Goal: Find specific page/section: Find specific page/section

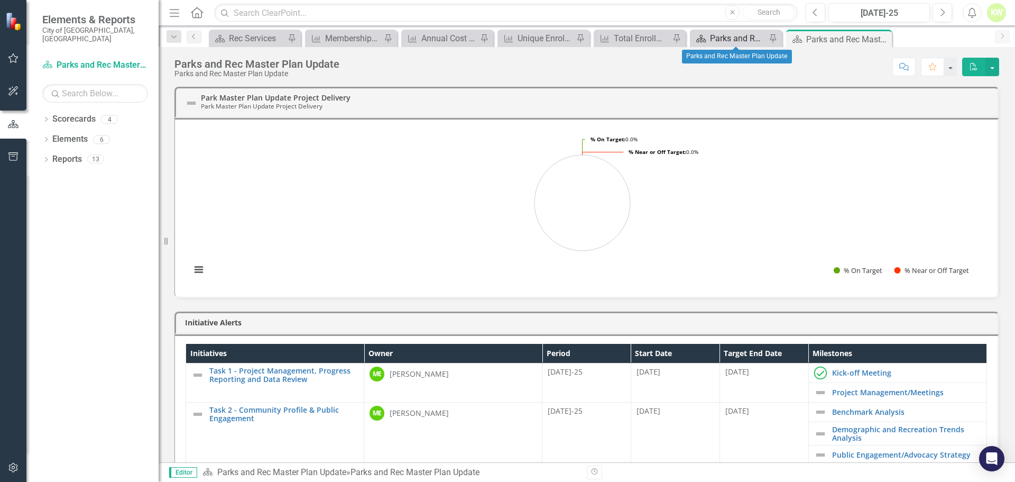
click at [747, 38] on div "Parks and Rec Master Plan Update" at bounding box center [738, 38] width 56 height 13
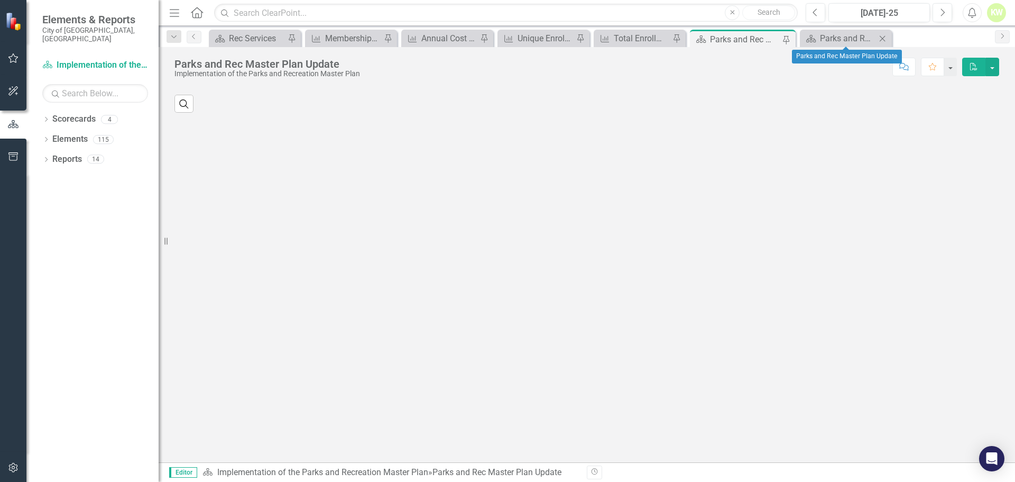
click at [885, 36] on icon "Close" at bounding box center [882, 38] width 11 height 8
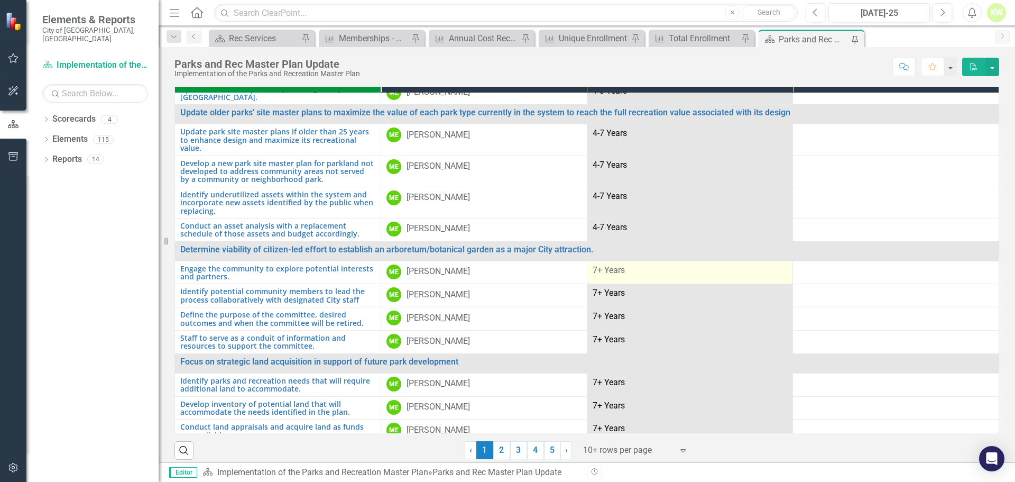
scroll to position [23, 0]
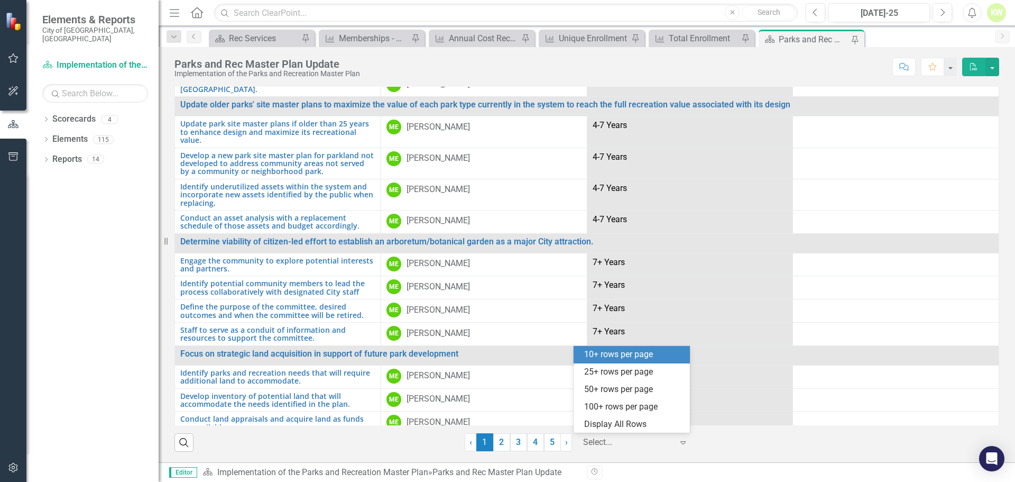
click at [669, 442] on div "Select..." at bounding box center [628, 442] width 100 height 19
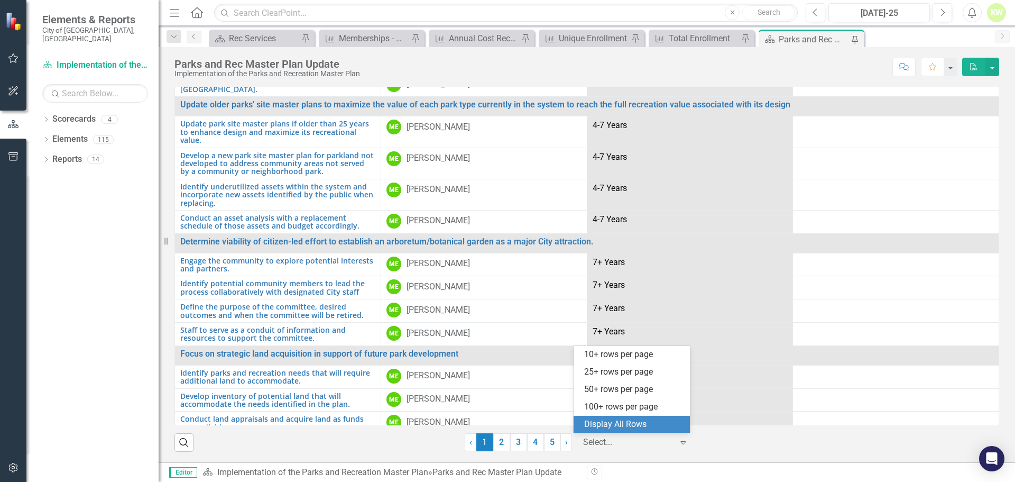
click at [656, 427] on div "Display All Rows" at bounding box center [633, 424] width 99 height 12
